Goal: Check status: Check status

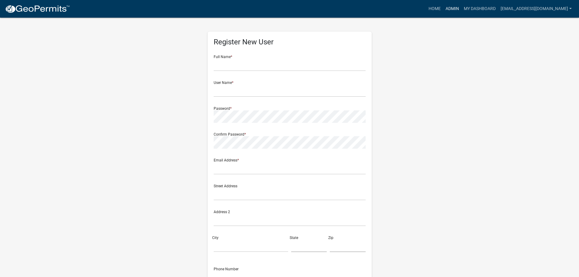
click at [453, 7] on link "Admin" at bounding box center [452, 9] width 18 height 12
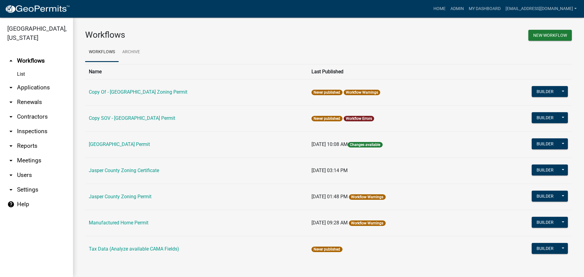
click at [50, 88] on link "arrow_drop_down Applications" at bounding box center [36, 87] width 73 height 15
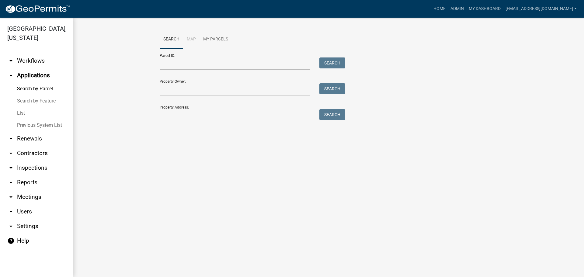
drag, startPoint x: 21, startPoint y: 113, endPoint x: 33, endPoint y: 113, distance: 12.5
click at [21, 113] on link "List" at bounding box center [36, 113] width 73 height 12
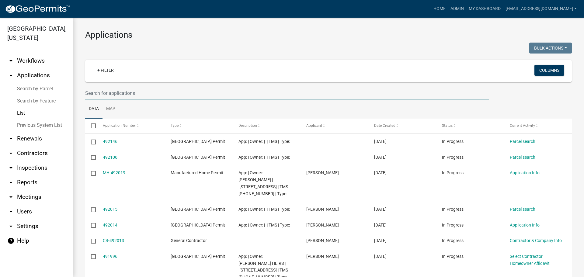
click at [148, 96] on input "text" at bounding box center [287, 93] width 404 height 12
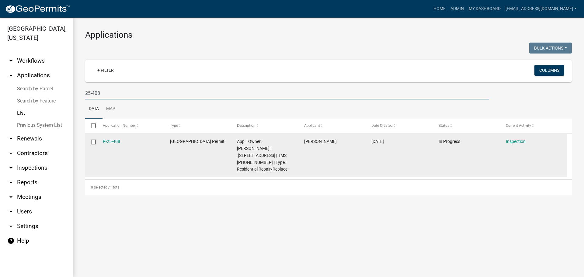
type input "25-408"
click at [113, 144] on div "R-25-408" at bounding box center [131, 141] width 56 height 7
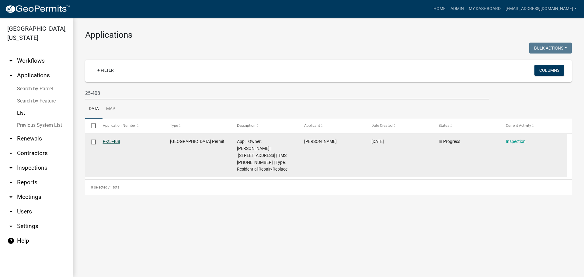
click at [113, 143] on link "R-25-408" at bounding box center [111, 141] width 17 height 5
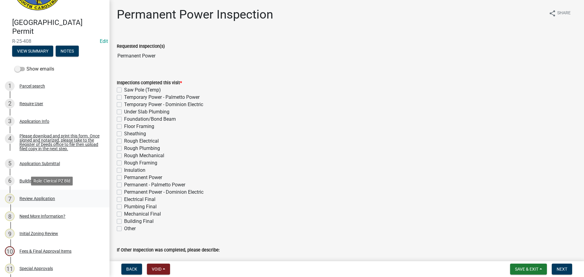
scroll to position [61, 0]
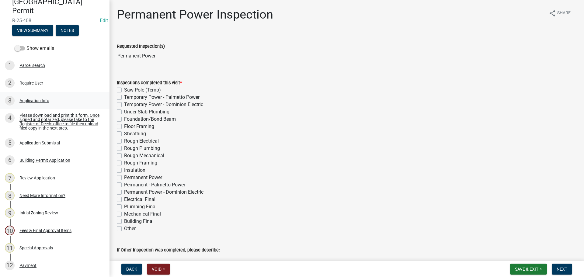
click at [43, 102] on div "Application Info" at bounding box center [34, 101] width 30 height 4
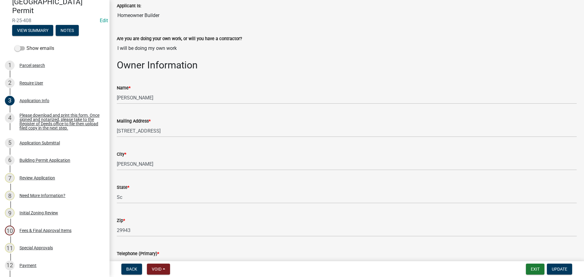
scroll to position [0, 0]
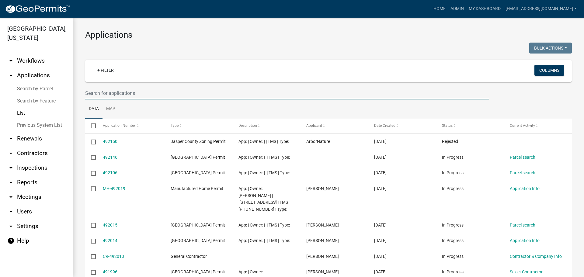
click at [158, 91] on input "text" at bounding box center [287, 93] width 404 height 12
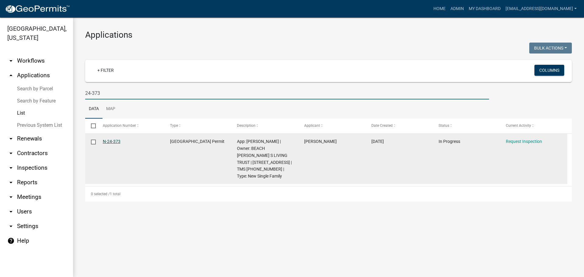
type input "24-373"
click at [111, 140] on link "N-24-373" at bounding box center [112, 141] width 18 height 5
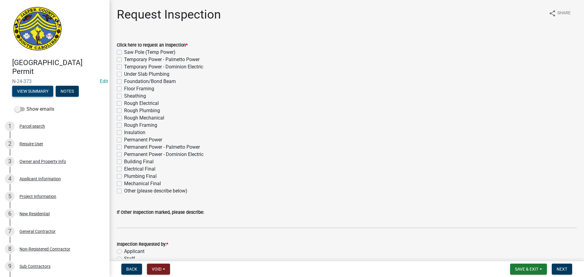
click at [37, 94] on button "View Summary" at bounding box center [32, 91] width 41 height 11
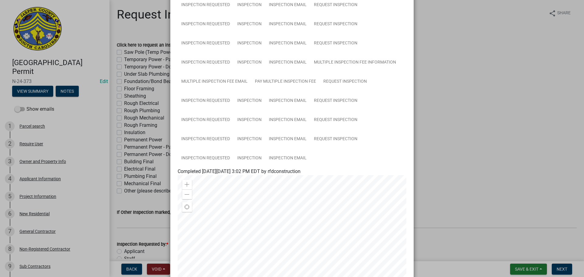
scroll to position [304, 0]
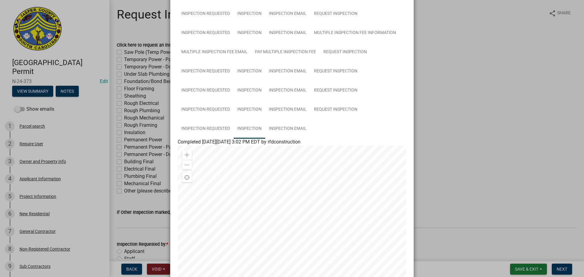
click at [249, 128] on link "Inspection" at bounding box center [250, 128] width 32 height 19
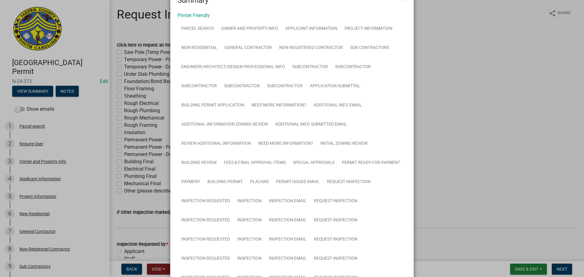
scroll to position [0, 0]
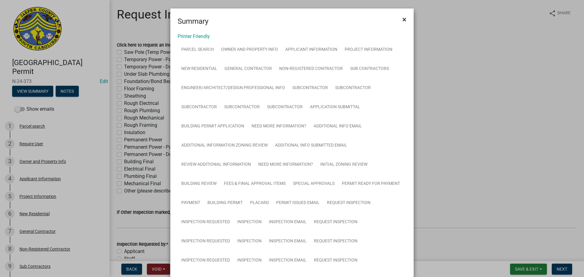
click at [402, 20] on span "×" at bounding box center [404, 19] width 4 height 9
